Goal: Communication & Community: Answer question/provide support

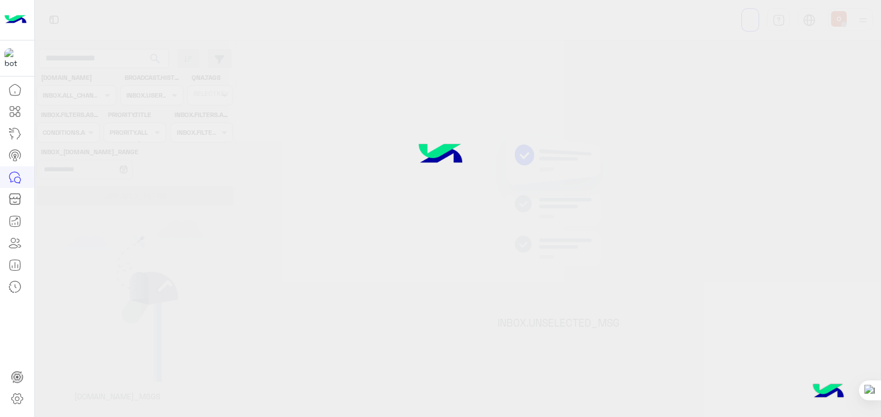
click at [446, 18] on div at bounding box center [440, 207] width 881 height 417
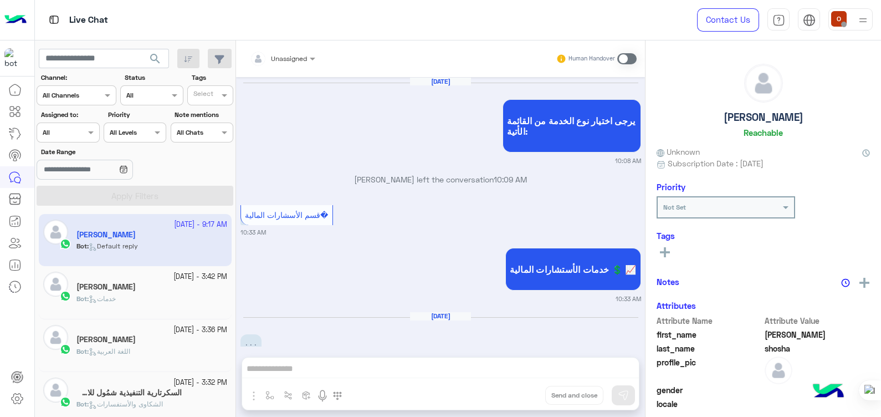
scroll to position [2921, 0]
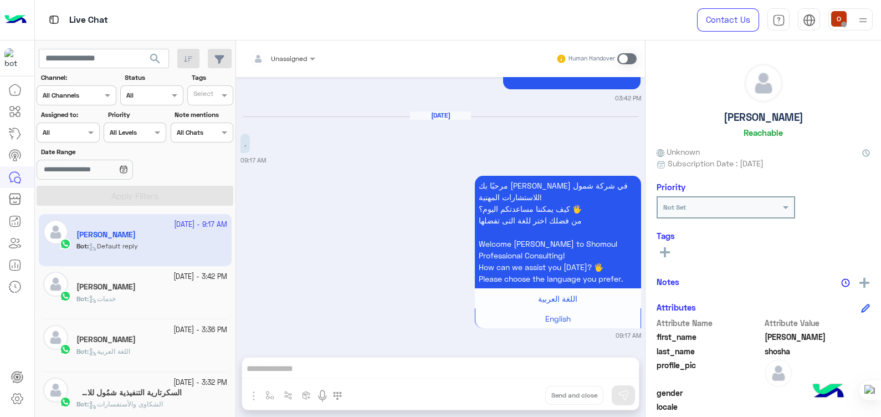
click at [129, 291] on h5 "[PERSON_NAME]" at bounding box center [105, 286] width 59 height 9
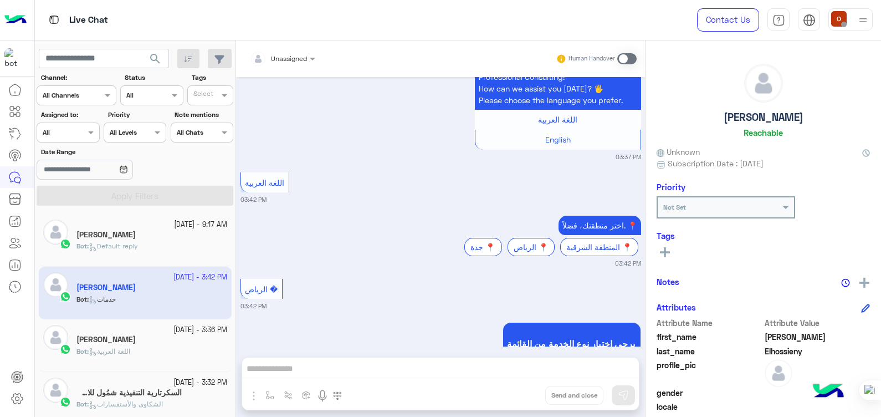
scroll to position [982, 0]
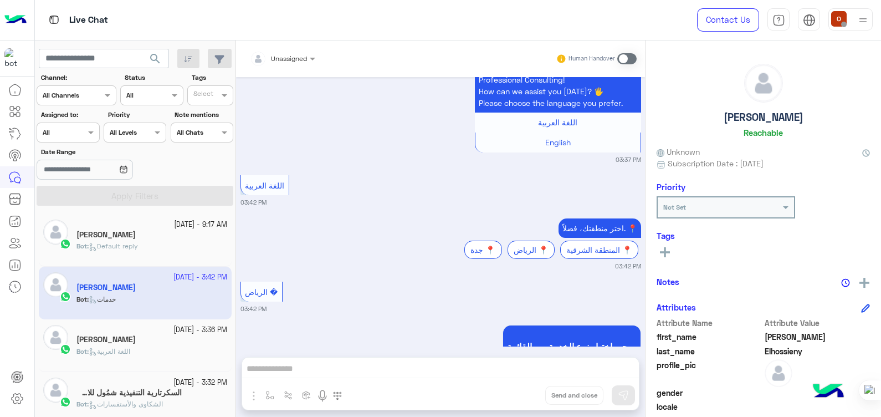
click at [17, 11] on img at bounding box center [15, 19] width 22 height 23
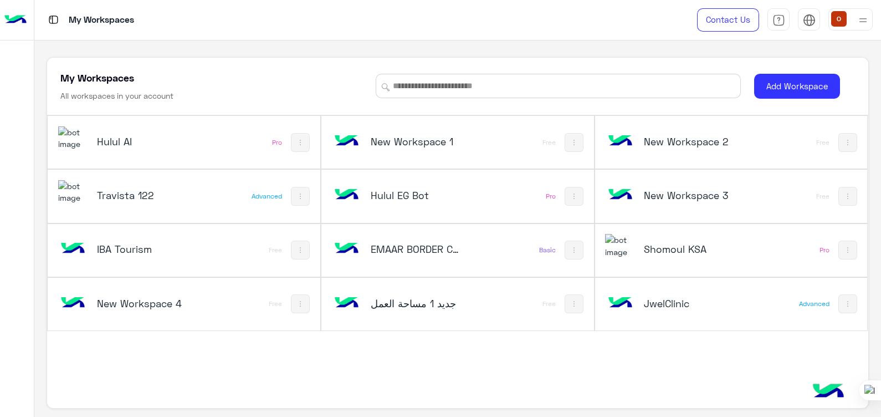
click at [83, 131] on img at bounding box center [73, 138] width 30 height 24
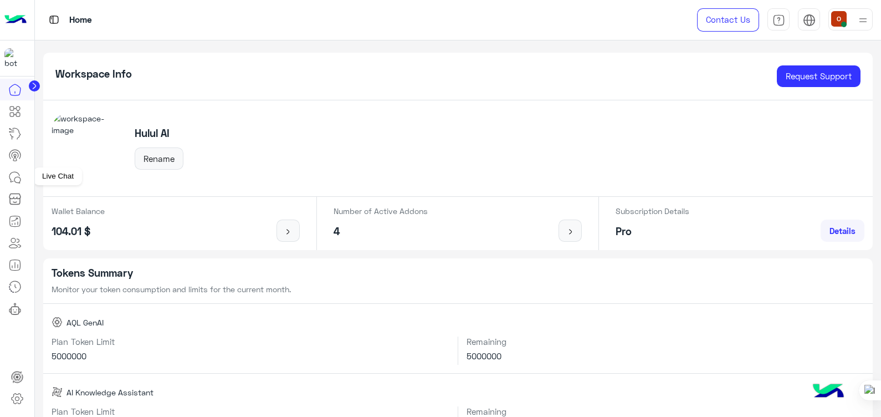
click at [12, 177] on icon at bounding box center [14, 177] width 13 height 13
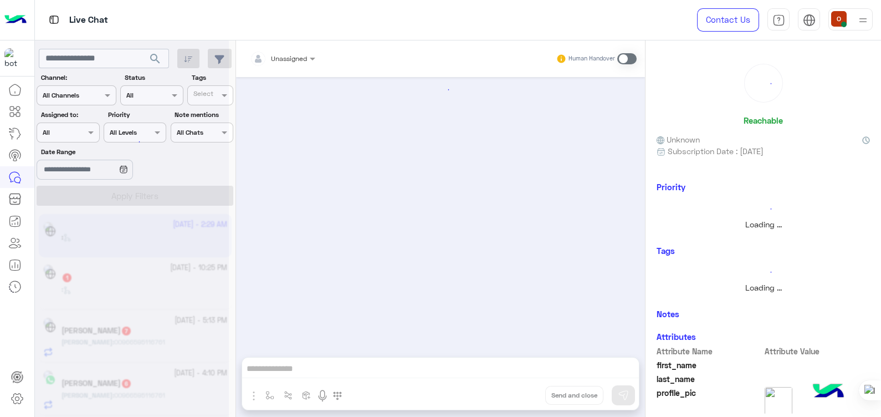
click at [12, 177] on icon at bounding box center [14, 177] width 13 height 13
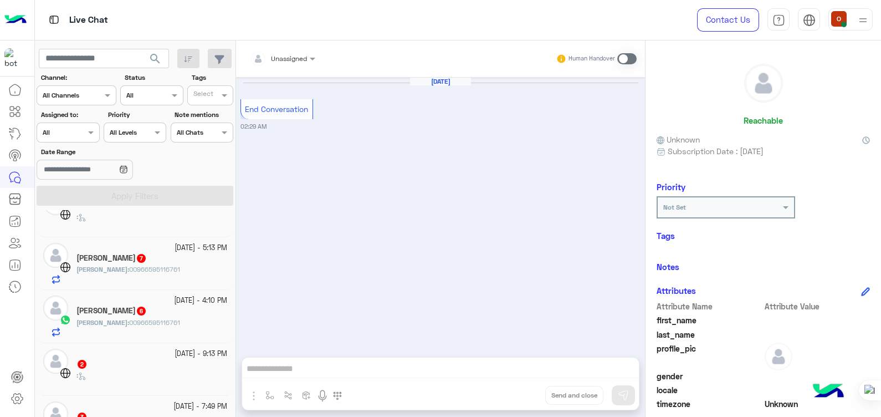
scroll to position [59, 0]
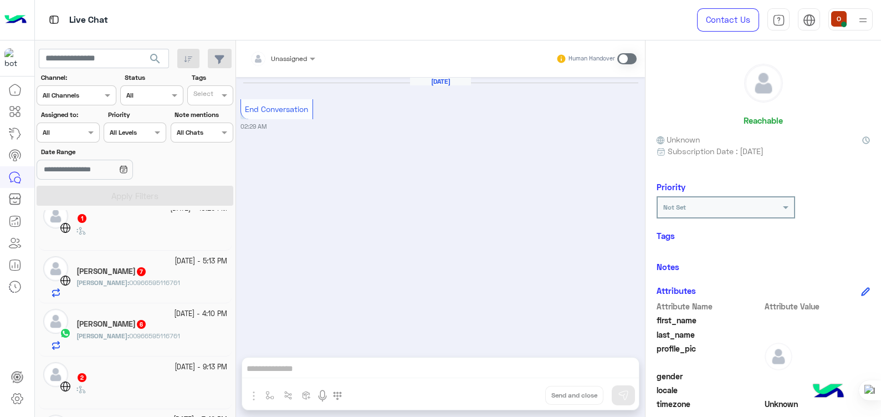
click at [132, 333] on span "00966595116761" at bounding box center [154, 335] width 51 height 8
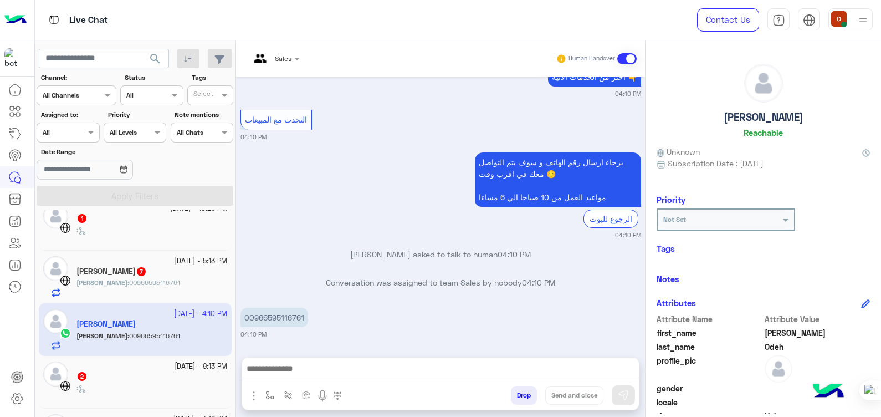
scroll to position [559, 0]
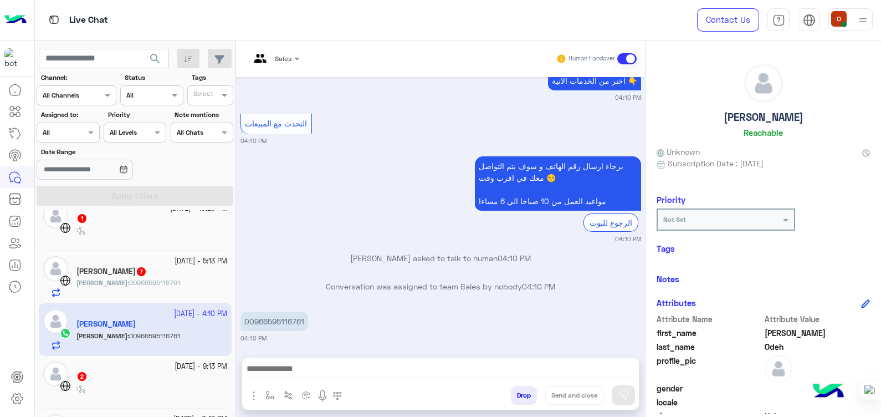
click at [151, 274] on div "[PERSON_NAME] 7" at bounding box center [151, 273] width 151 height 12
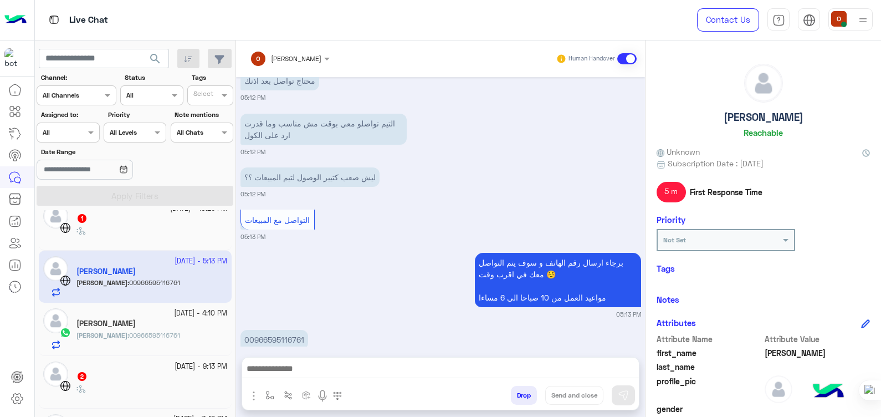
scroll to position [828, 0]
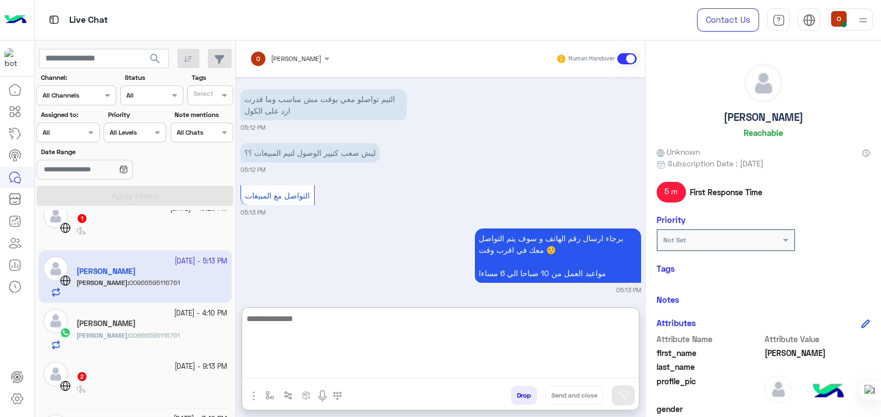
click at [427, 371] on textarea at bounding box center [440, 344] width 397 height 66
type textarea "*"
type textarea "**********"
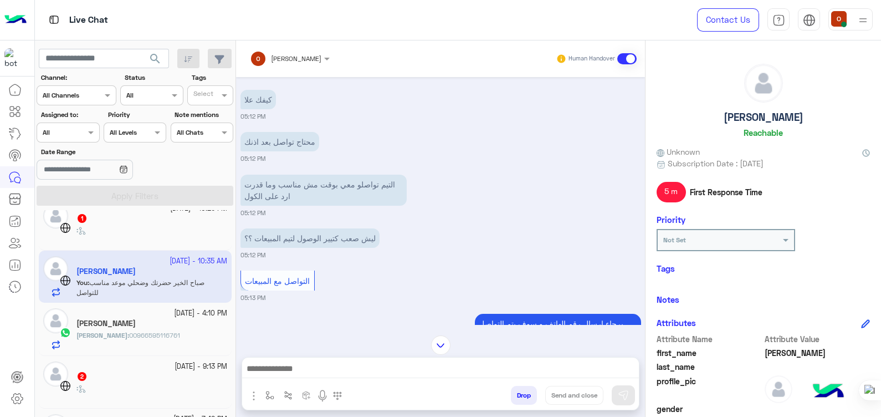
scroll to position [734, 0]
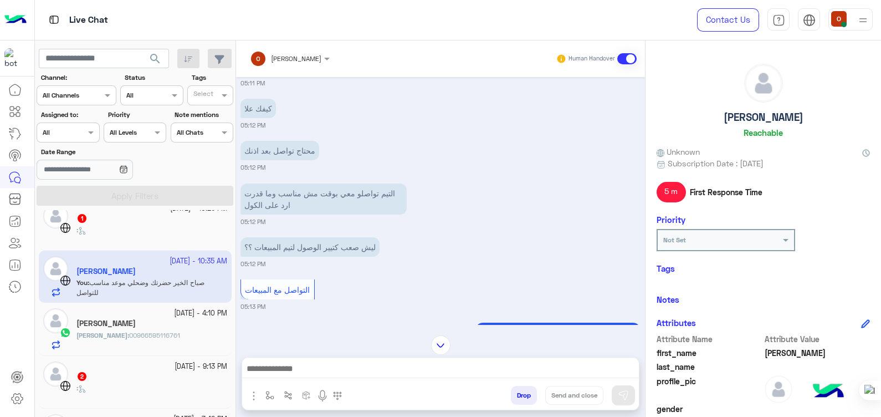
drag, startPoint x: 640, startPoint y: 258, endPoint x: 643, endPoint y: 274, distance: 16.3
click at [643, 274] on div "[DATE] اختر 12:56 PM يمكنك التعرف علي إعادة تصميم مساحة العمل ولوحة التحكم و ال…" at bounding box center [440, 200] width 409 height 247
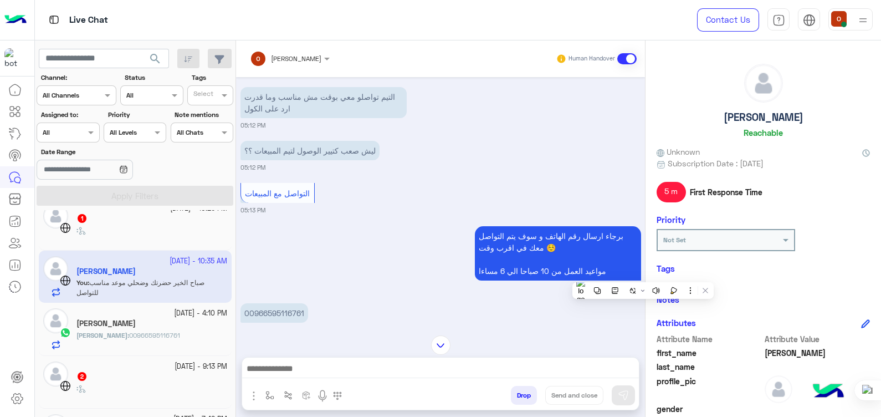
scroll to position [900, 0]
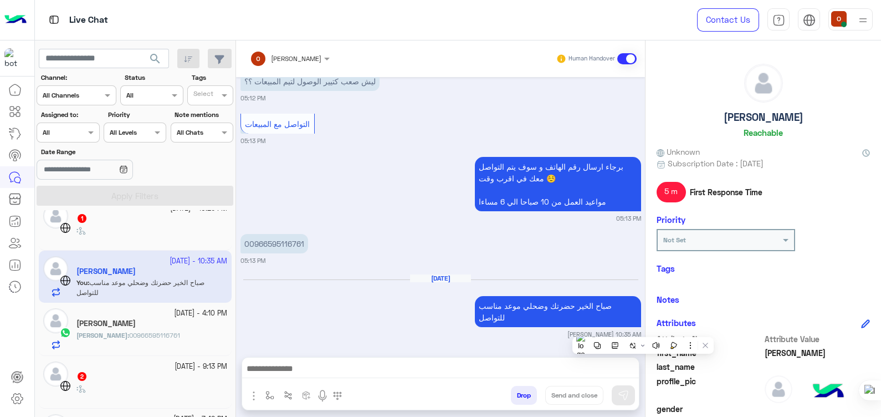
click at [129, 336] on span "00966595116761" at bounding box center [154, 335] width 51 height 8
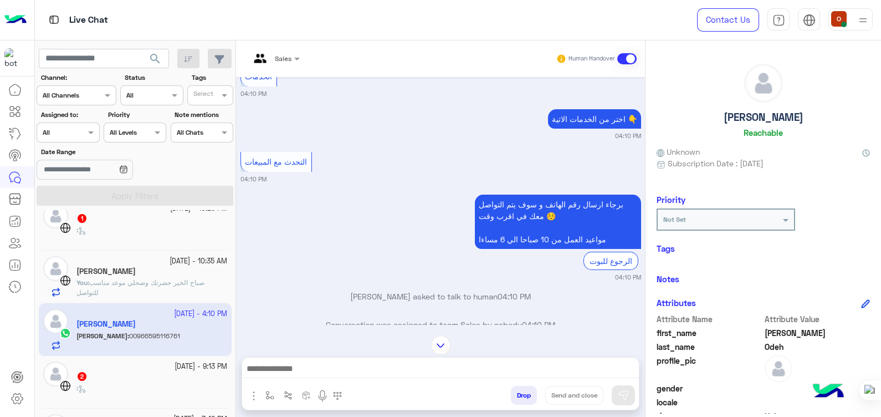
scroll to position [563, 0]
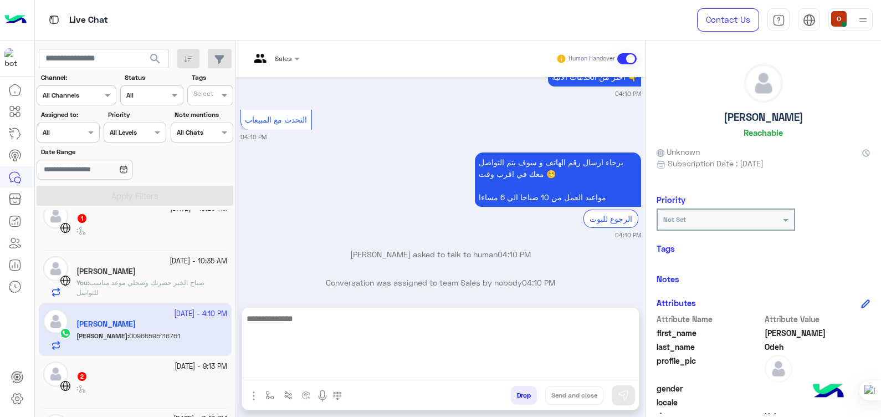
click at [316, 366] on textarea at bounding box center [440, 344] width 397 height 66
click at [616, 319] on textarea "**********" at bounding box center [440, 344] width 397 height 66
click at [524, 319] on textarea "**********" at bounding box center [440, 344] width 397 height 66
click at [465, 367] on textarea "**********" at bounding box center [440, 344] width 397 height 66
type textarea "**********"
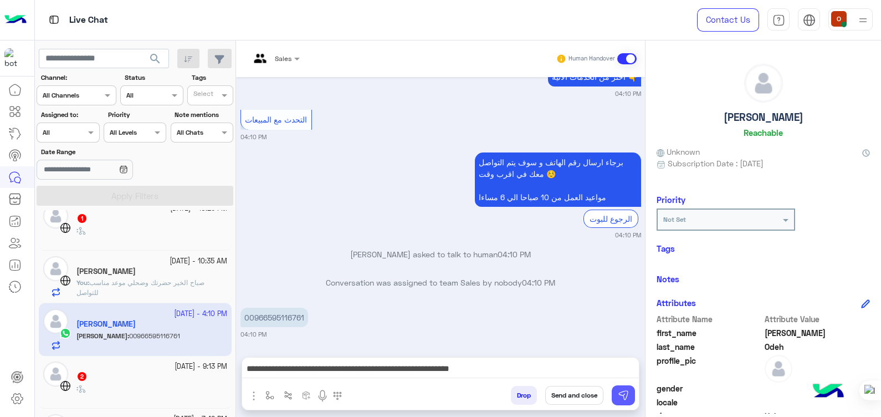
click at [621, 396] on img at bounding box center [623, 395] width 11 height 11
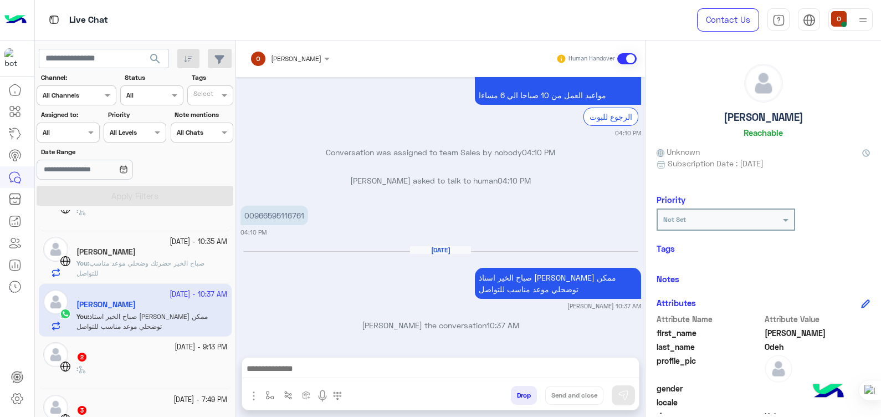
scroll to position [40, 0]
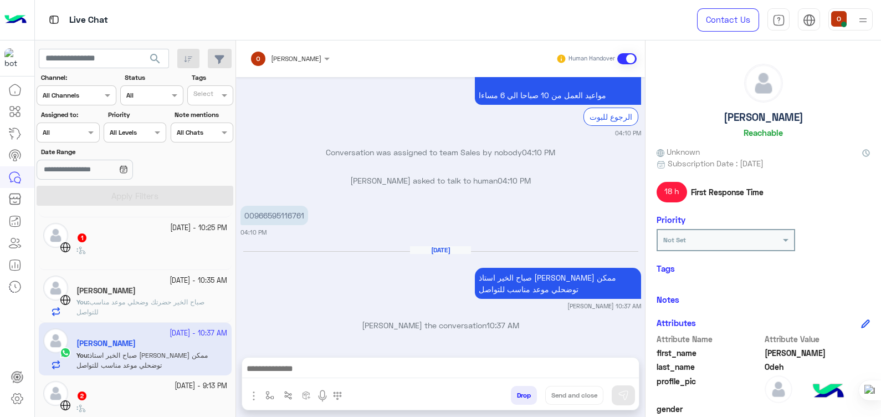
click at [172, 290] on div "[PERSON_NAME]" at bounding box center [151, 292] width 151 height 12
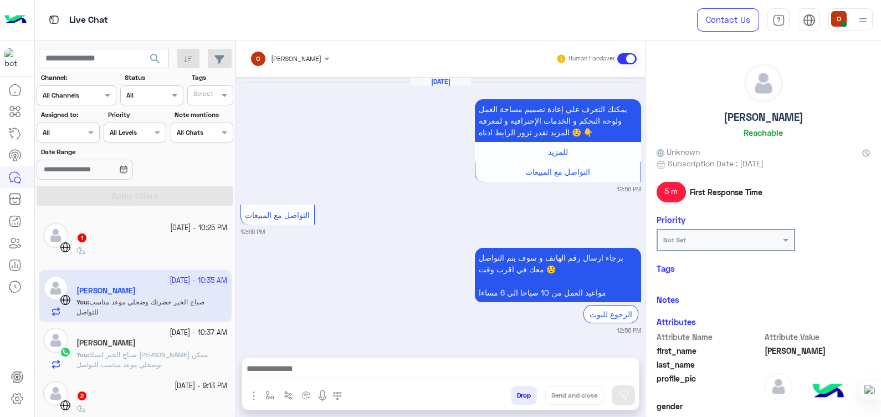
scroll to position [857, 0]
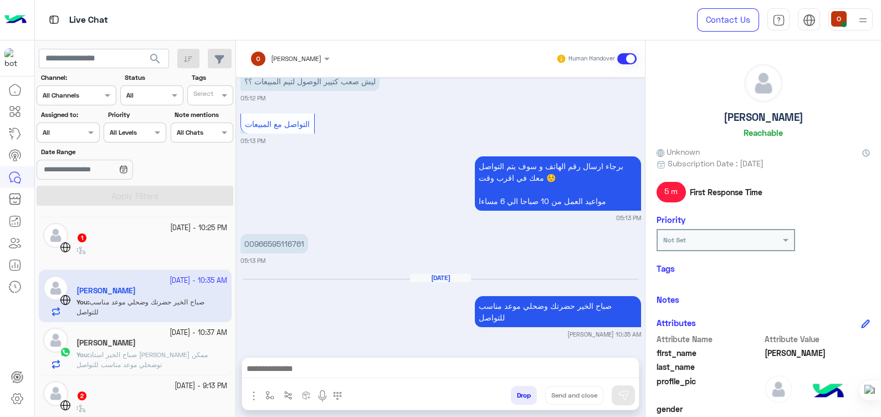
click at [183, 355] on span "صباح الخير استاذ [PERSON_NAME] ممكن توضحلي موعد مناسب للتواصل" at bounding box center [141, 359] width 131 height 18
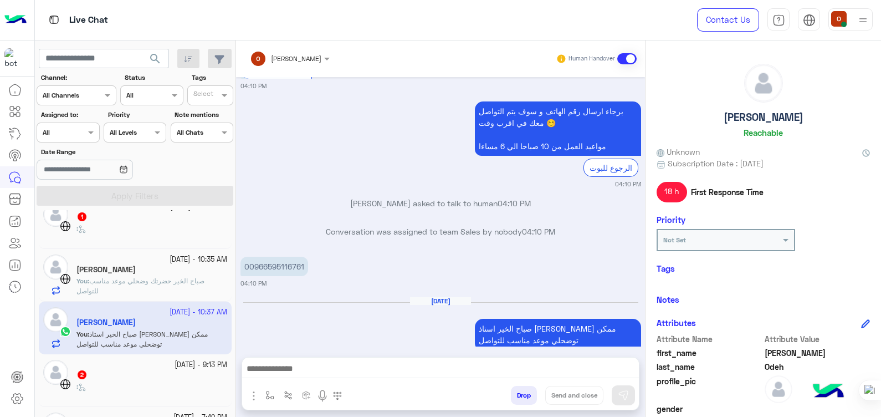
scroll to position [55, 0]
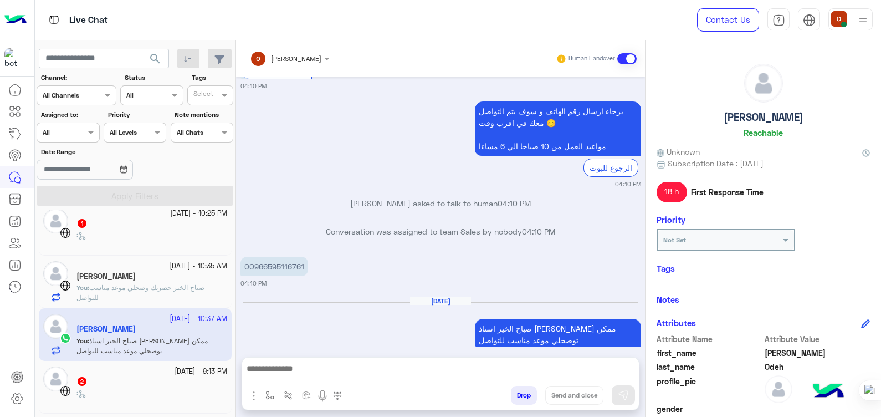
click at [154, 285] on span "صباح الخير حضرتك وضحلي موعد مناسب للتواصل" at bounding box center [140, 292] width 128 height 18
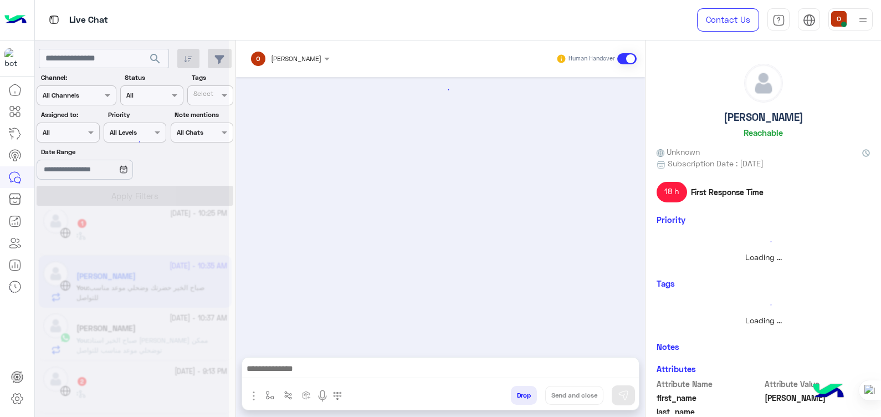
click at [154, 285] on div at bounding box center [132, 212] width 194 height 417
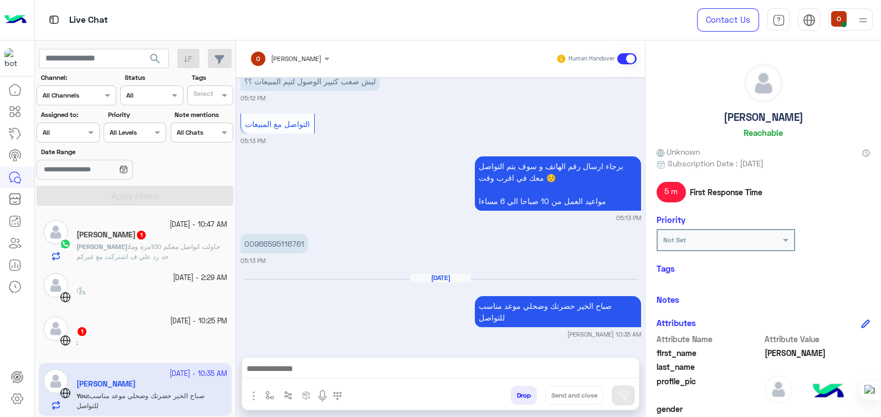
click at [190, 247] on span "حاولت اتواصل معكم 100مرة وما حد رد علي ف اشتركت مع غيركم" at bounding box center [148, 251] width 144 height 18
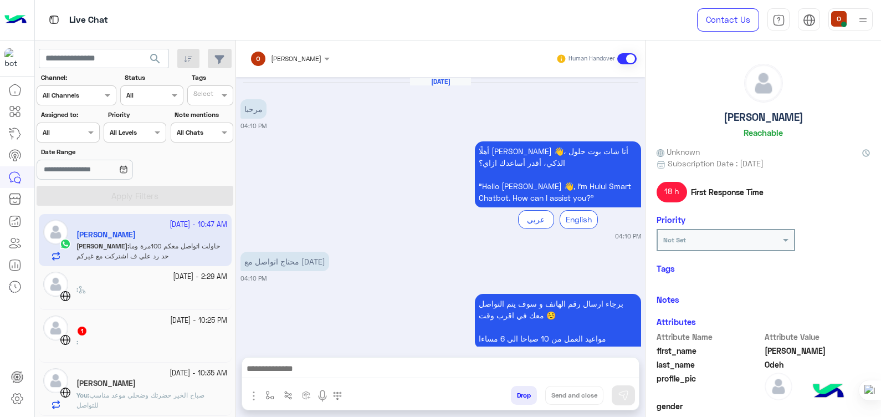
scroll to position [719, 0]
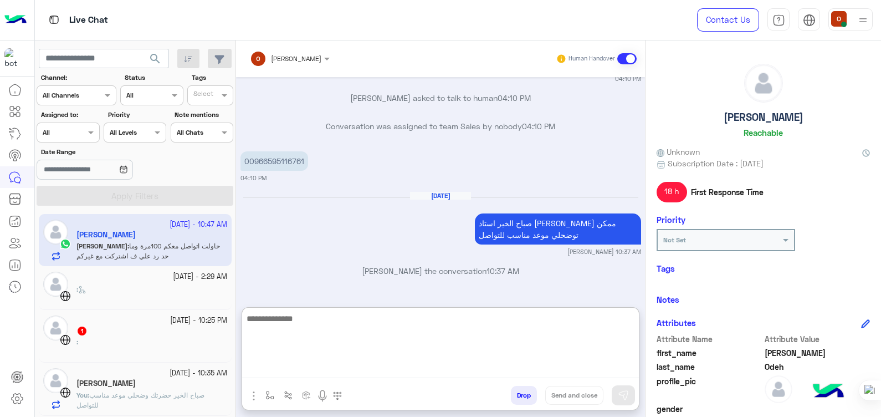
click at [368, 366] on textarea at bounding box center [440, 344] width 397 height 66
type textarea "*"
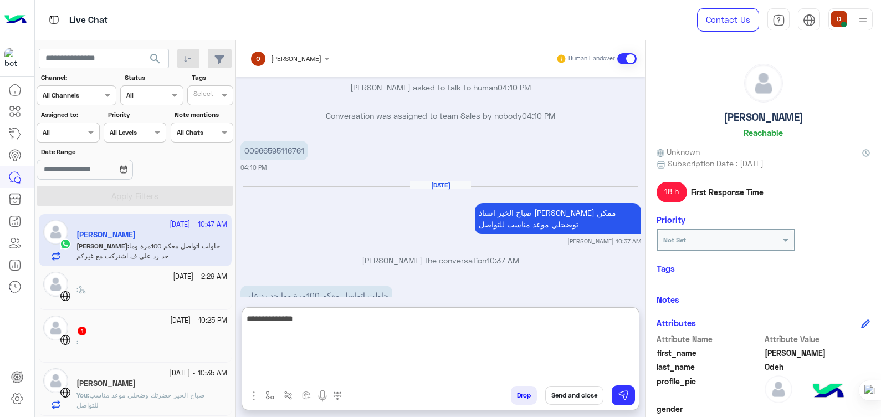
click at [568, 371] on textarea "**********" at bounding box center [440, 344] width 397 height 66
type textarea "**********"
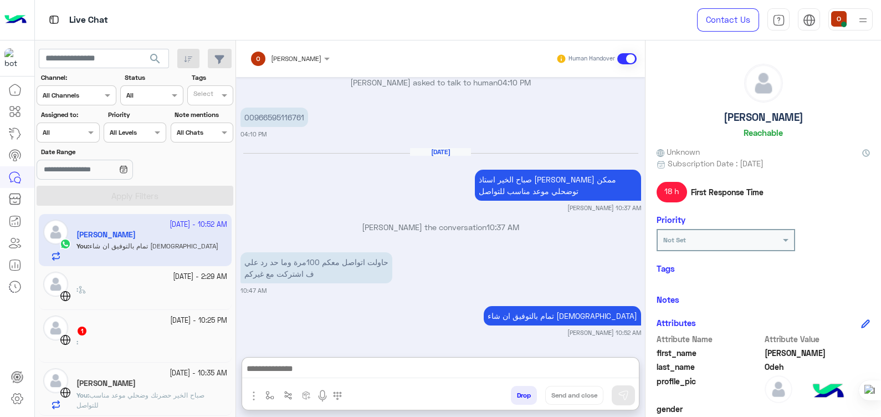
click at [640, 296] on div "[DATE] مرحبا 04:10 PM أهلًا [PERSON_NAME] 👋، أنا شات بوت حلول الذكي، أقدر أساعد…" at bounding box center [440, 211] width 409 height 269
